Goal: Use online tool/utility: Utilize a website feature to perform a specific function

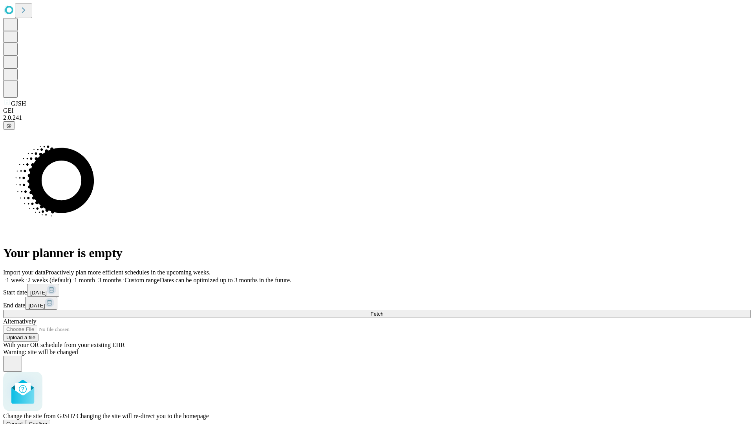
click at [48, 421] on span "Confirm" at bounding box center [38, 424] width 18 height 6
click at [71, 277] on label "2 weeks (default)" at bounding box center [47, 280] width 47 height 7
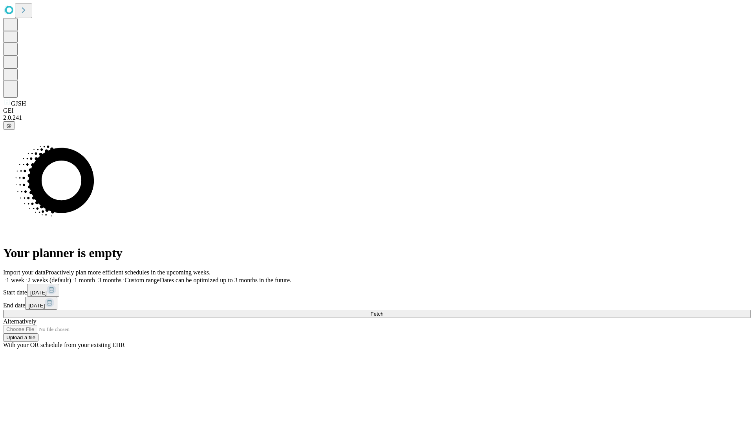
click at [383, 311] on span "Fetch" at bounding box center [376, 314] width 13 height 6
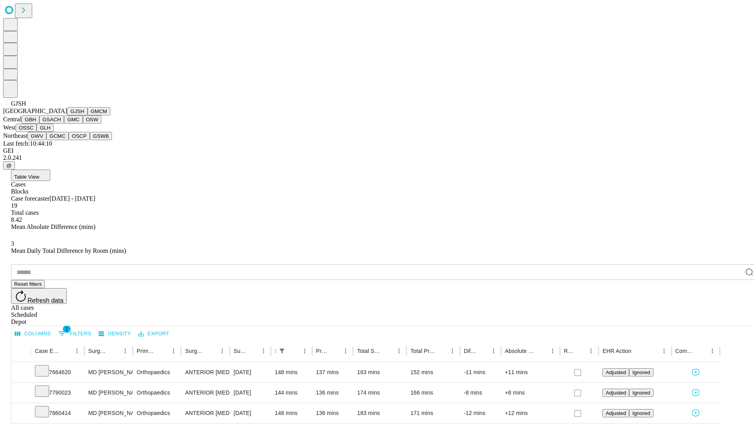
click at [88, 116] on button "GMCM" at bounding box center [99, 111] width 23 height 8
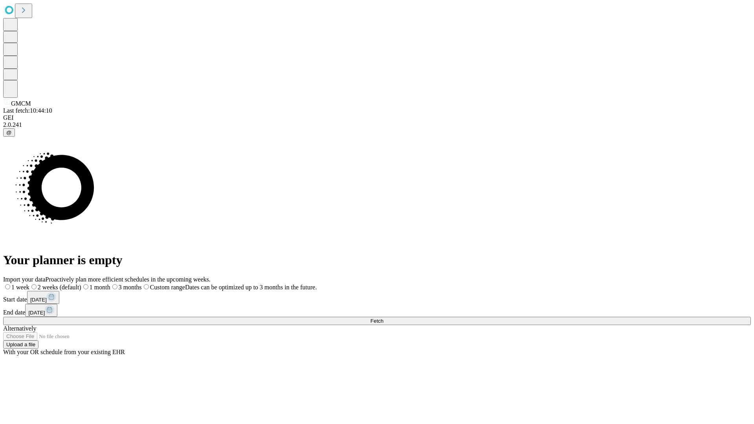
click at [81, 284] on label "2 weeks (default)" at bounding box center [55, 287] width 52 height 7
click at [383, 318] on span "Fetch" at bounding box center [376, 321] width 13 height 6
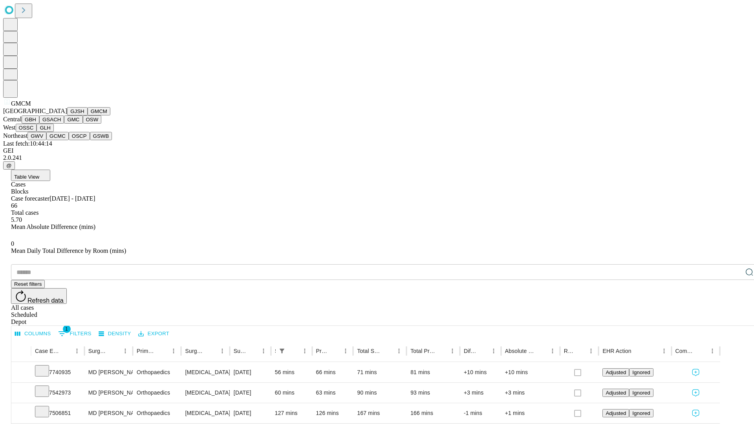
click at [39, 124] on button "GBH" at bounding box center [31, 120] width 18 height 8
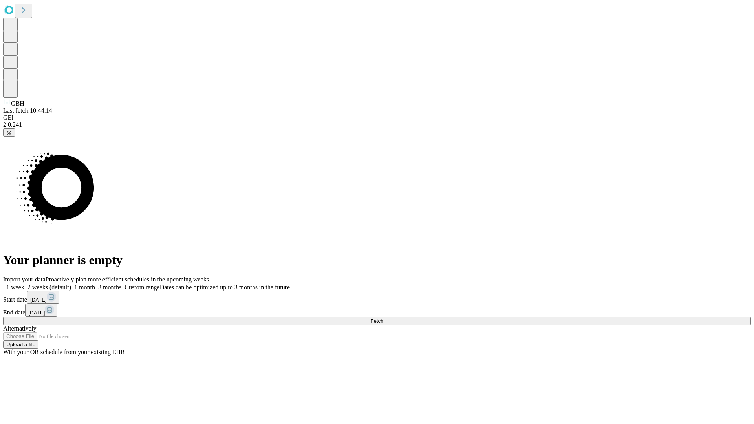
click at [71, 284] on label "2 weeks (default)" at bounding box center [47, 287] width 47 height 7
click at [383, 318] on span "Fetch" at bounding box center [376, 321] width 13 height 6
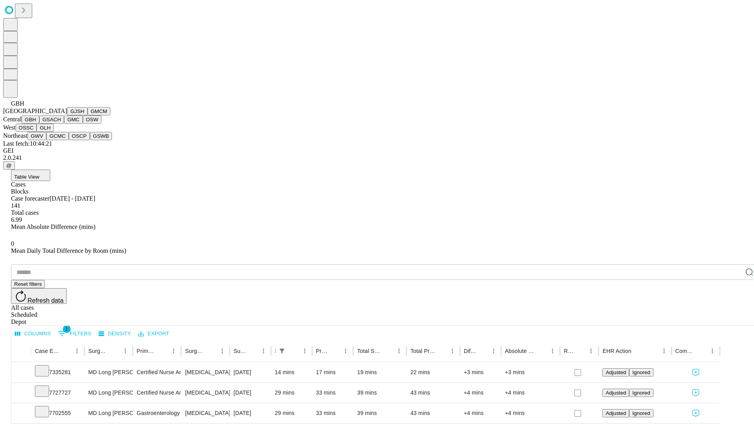
click at [61, 124] on button "GSACH" at bounding box center [51, 120] width 25 height 8
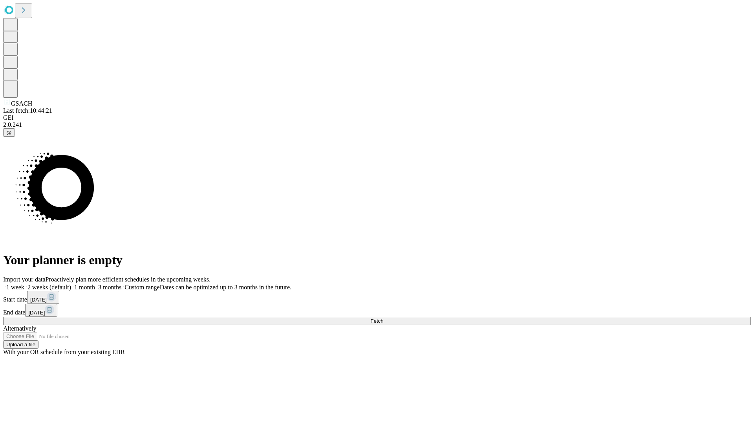
click at [383, 318] on span "Fetch" at bounding box center [376, 321] width 13 height 6
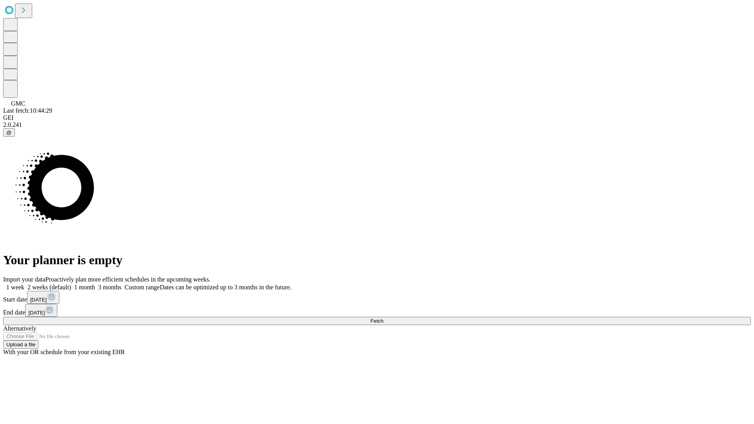
click at [383, 318] on span "Fetch" at bounding box center [376, 321] width 13 height 6
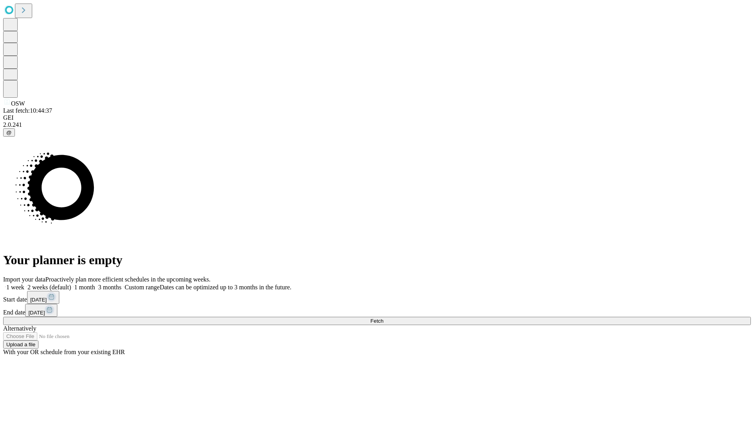
click at [71, 284] on label "2 weeks (default)" at bounding box center [47, 287] width 47 height 7
click at [383, 318] on span "Fetch" at bounding box center [376, 321] width 13 height 6
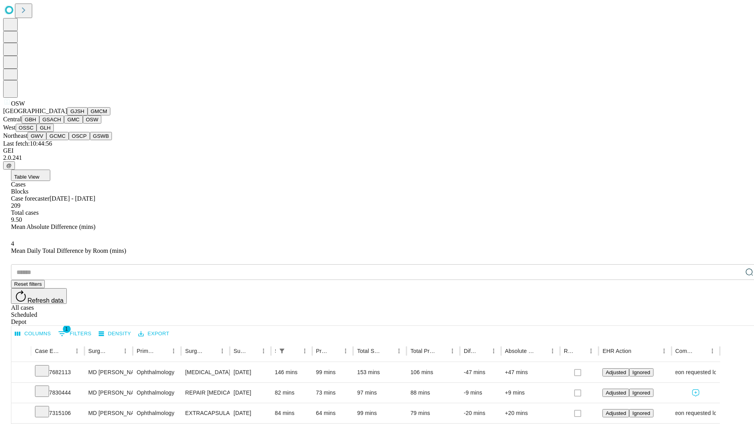
click at [37, 132] on button "OSSC" at bounding box center [26, 128] width 21 height 8
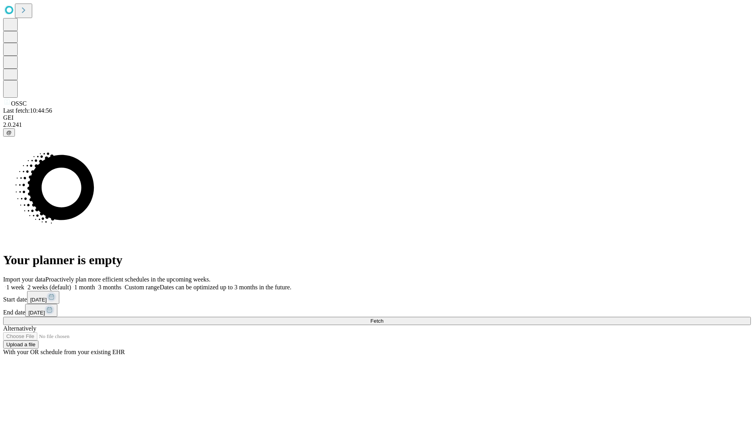
click at [71, 284] on label "2 weeks (default)" at bounding box center [47, 287] width 47 height 7
click at [383, 318] on span "Fetch" at bounding box center [376, 321] width 13 height 6
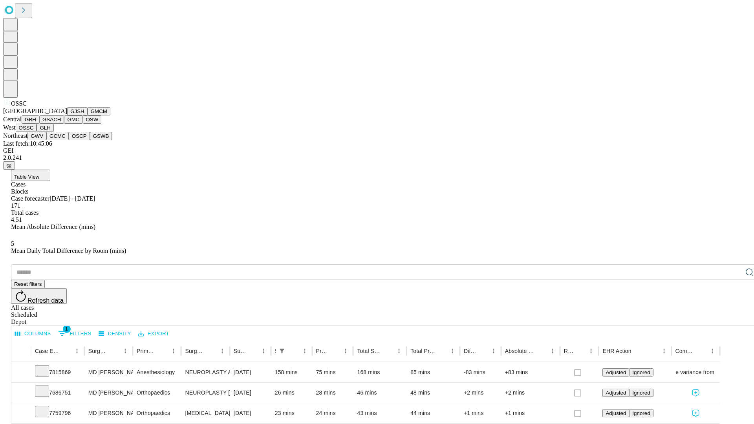
click at [53, 132] on button "GLH" at bounding box center [45, 128] width 17 height 8
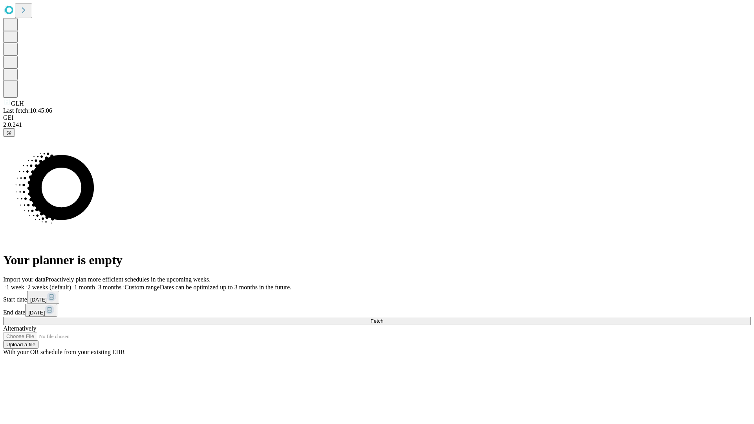
click at [71, 284] on label "2 weeks (default)" at bounding box center [47, 287] width 47 height 7
click at [383, 318] on span "Fetch" at bounding box center [376, 321] width 13 height 6
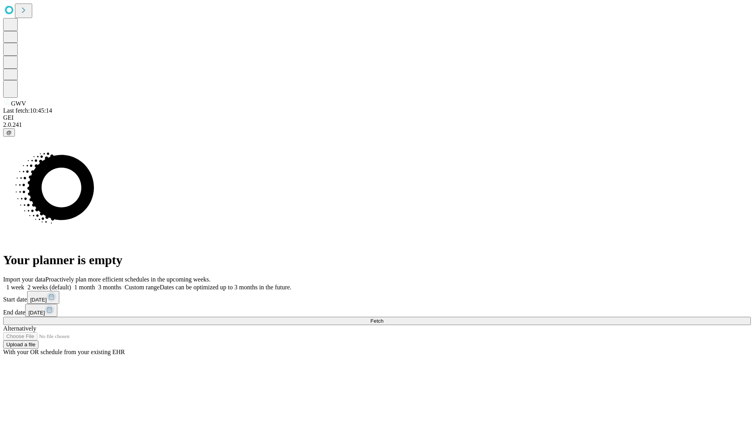
click at [383, 318] on span "Fetch" at bounding box center [376, 321] width 13 height 6
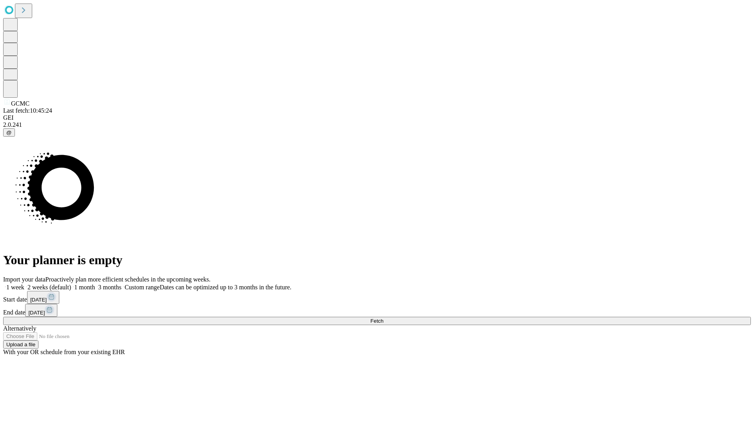
click at [383, 318] on span "Fetch" at bounding box center [376, 321] width 13 height 6
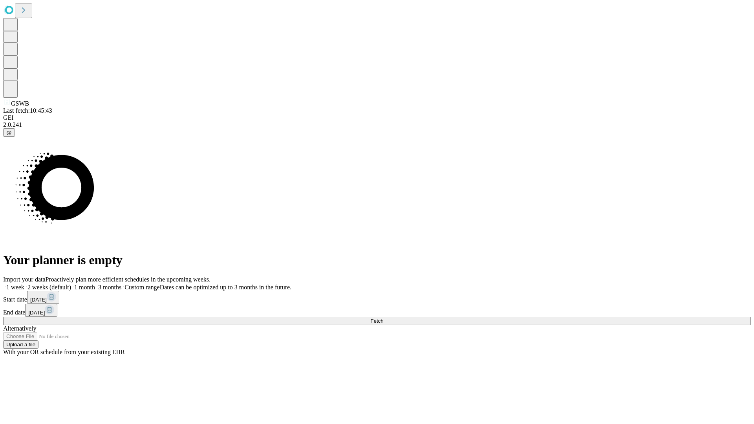
click at [71, 284] on label "2 weeks (default)" at bounding box center [47, 287] width 47 height 7
click at [383, 318] on span "Fetch" at bounding box center [376, 321] width 13 height 6
